Goal: Task Accomplishment & Management: Manage account settings

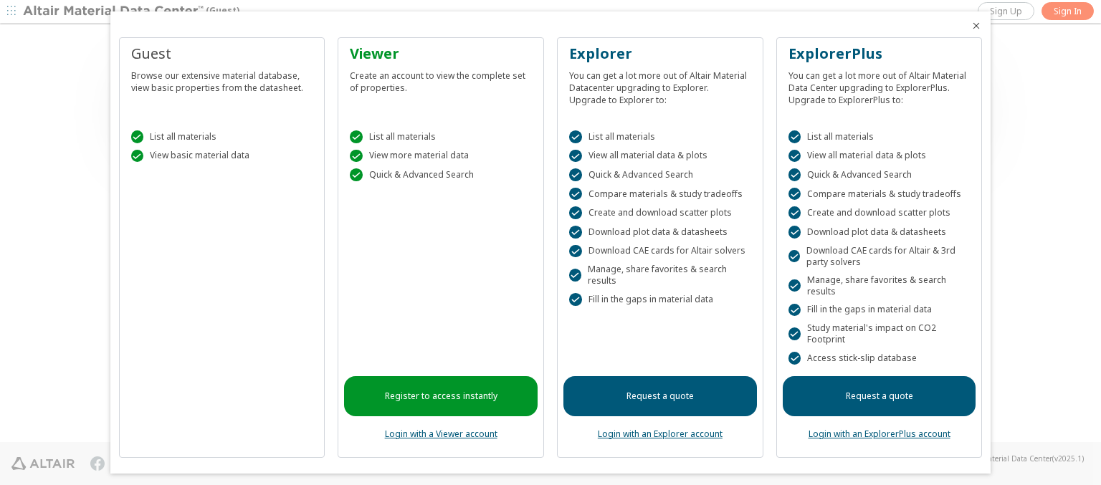
click at [971, 26] on icon "Close" at bounding box center [976, 25] width 11 height 11
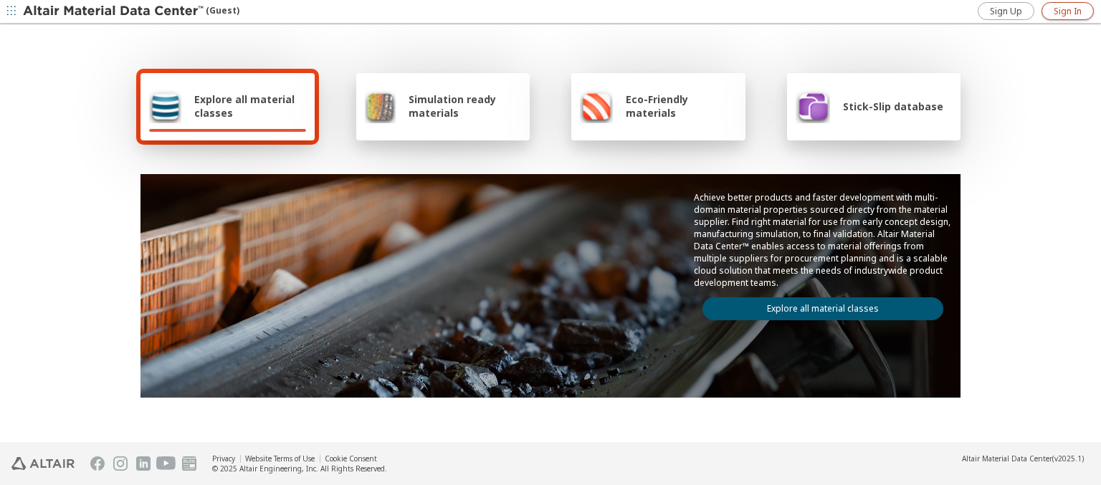
click at [1068, 11] on span "Sign In" at bounding box center [1068, 11] width 28 height 11
click at [114, 11] on img at bounding box center [114, 11] width 183 height 14
click at [245, 106] on span "Explore all material classes" at bounding box center [250, 105] width 112 height 27
click at [817, 305] on link "Explore all material classes" at bounding box center [823, 309] width 241 height 23
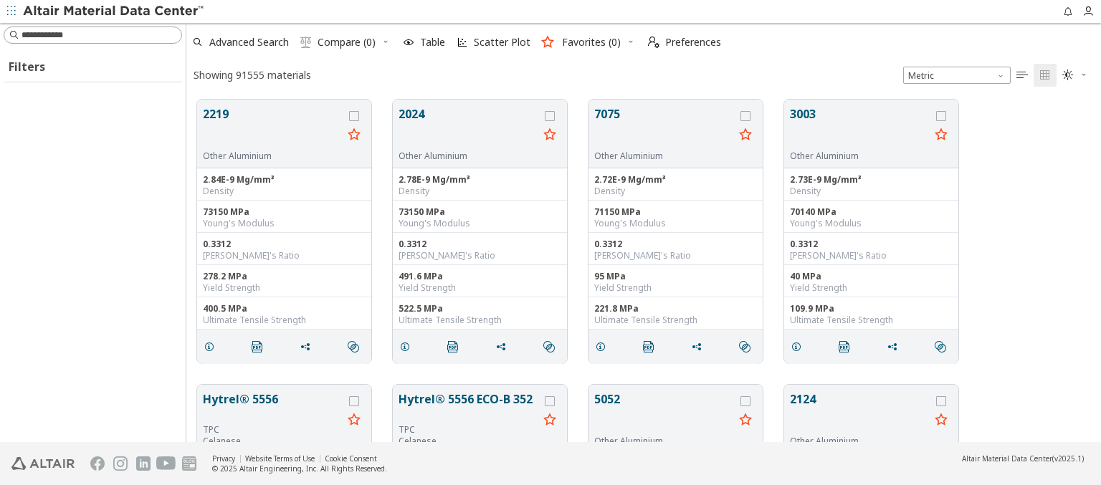
scroll to position [343, 903]
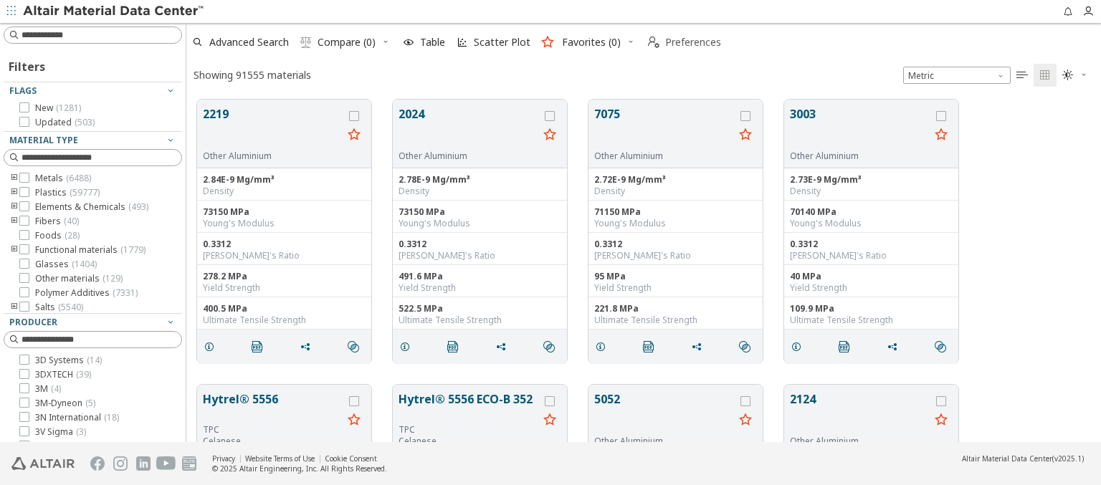
click at [680, 42] on span "Preferences" at bounding box center [693, 42] width 56 height 10
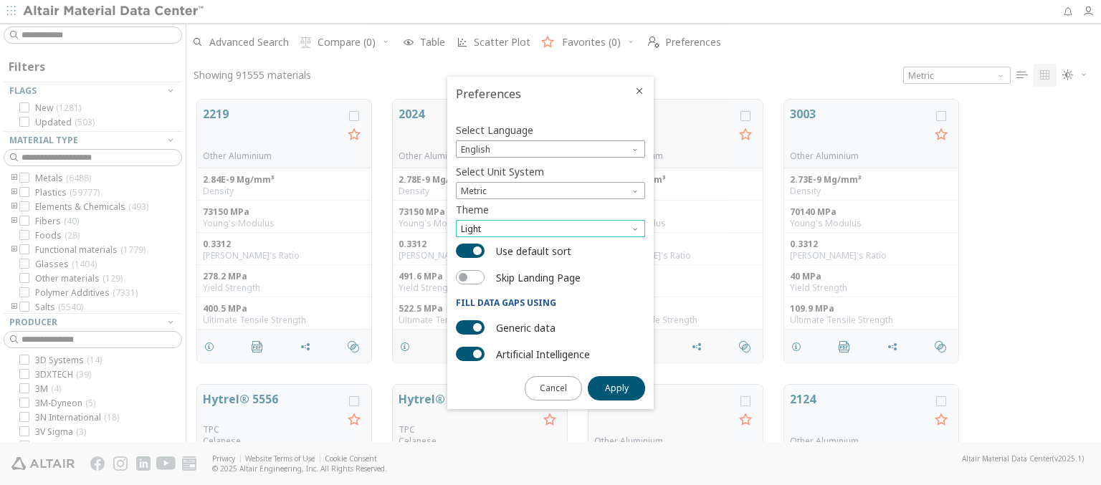
click at [551, 229] on span "Light" at bounding box center [550, 228] width 189 height 17
click at [483, 264] on span "Light Blue" at bounding box center [482, 263] width 40 height 11
click at [617, 387] on span "Apply" at bounding box center [617, 388] width 24 height 11
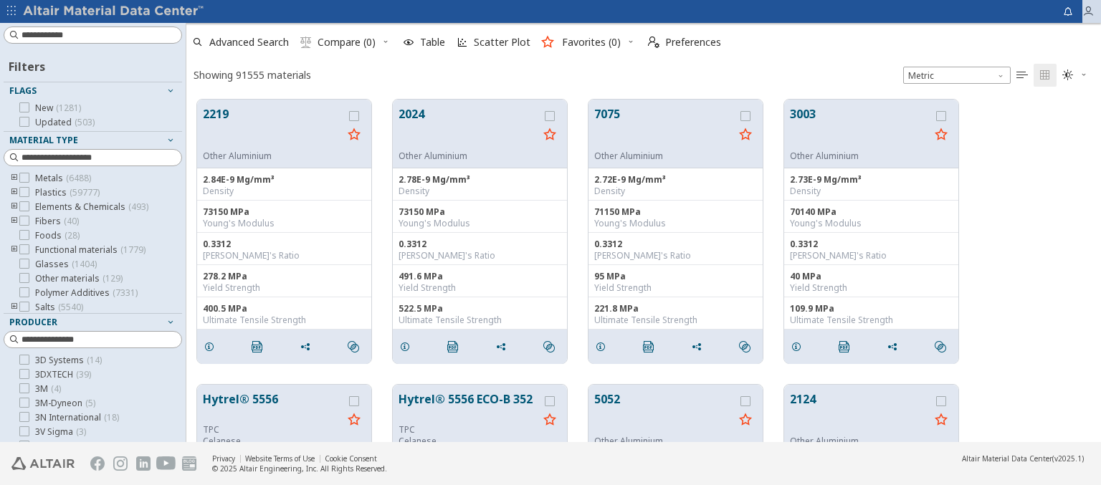
click at [1092, 11] on icon "button" at bounding box center [1088, 11] width 11 height 11
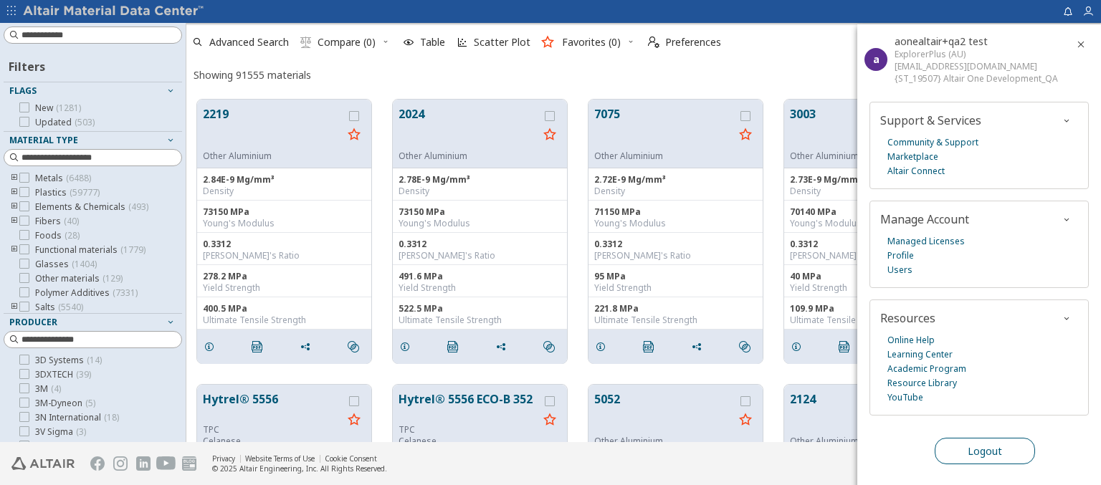
click at [984, 448] on span "Logout" at bounding box center [985, 452] width 34 height 14
